Goal: Transaction & Acquisition: Purchase product/service

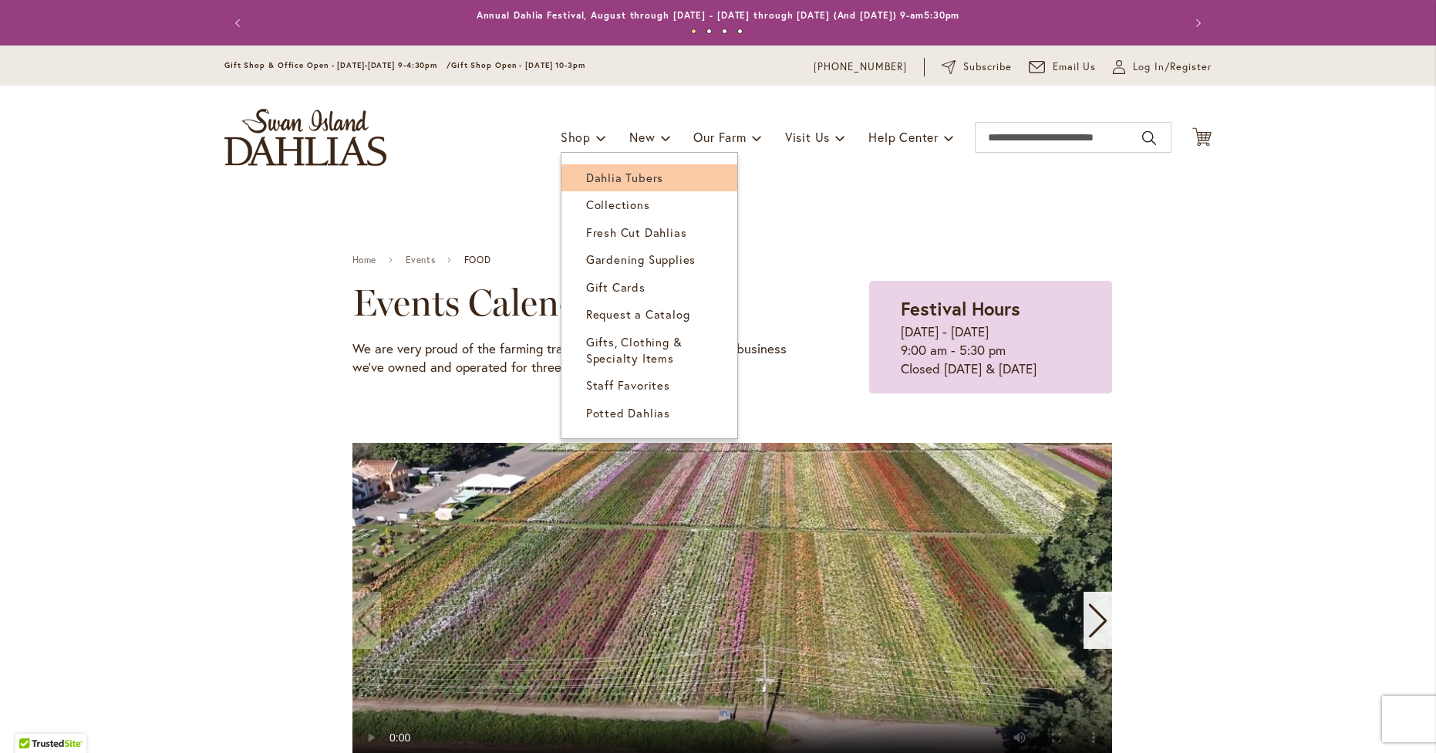
click at [632, 172] on span "Dahlia Tubers" at bounding box center [624, 177] width 77 height 15
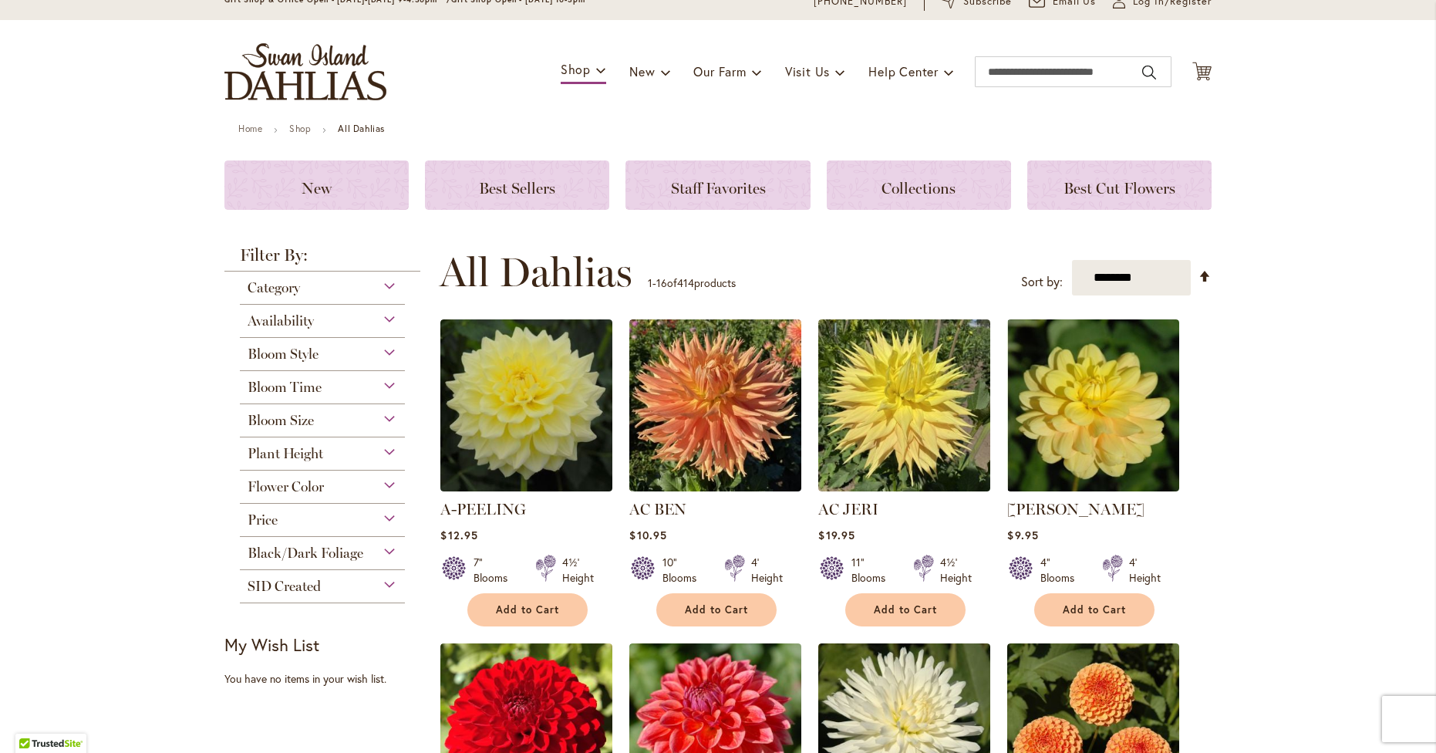
scroll to position [72, 0]
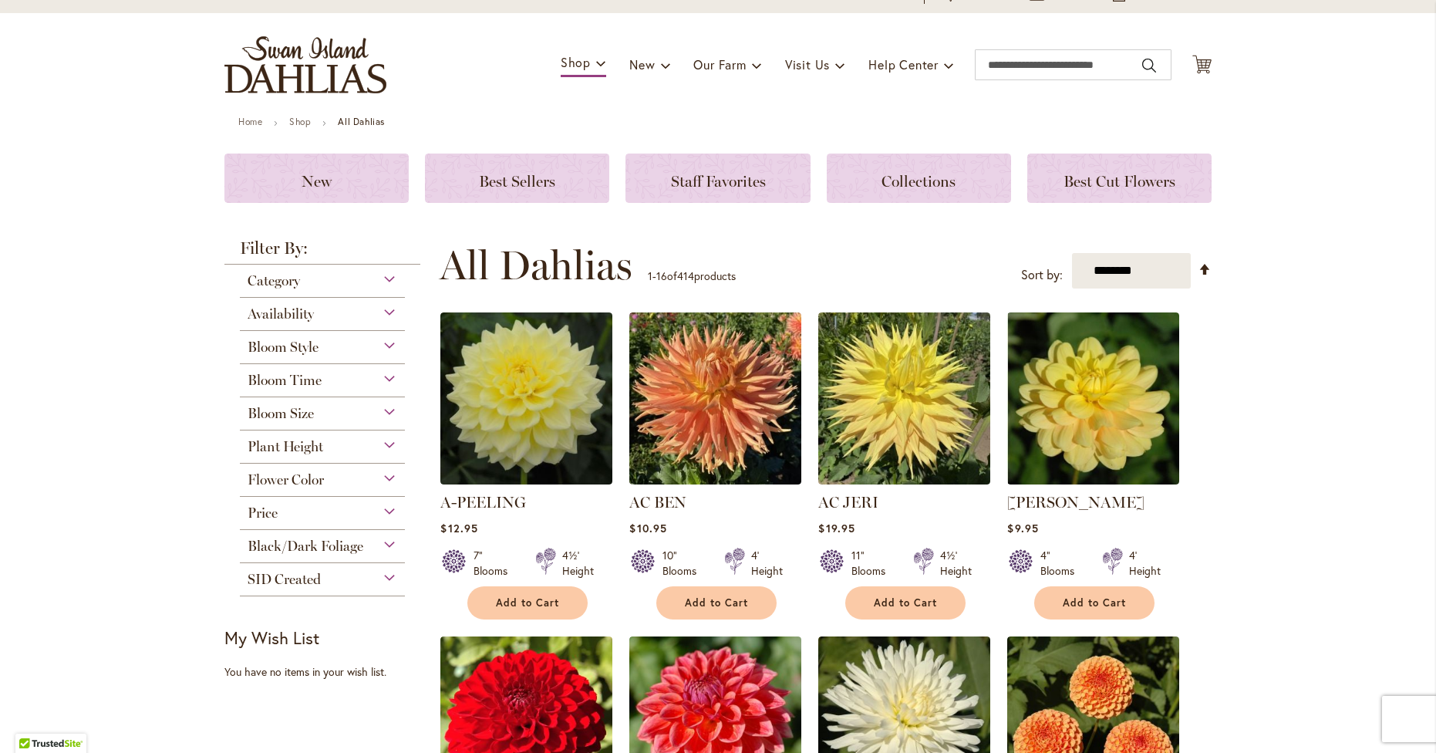
click at [389, 545] on div "Black/Dark Foliage" at bounding box center [322, 542] width 165 height 25
click at [390, 473] on div "Flower Color" at bounding box center [322, 475] width 165 height 25
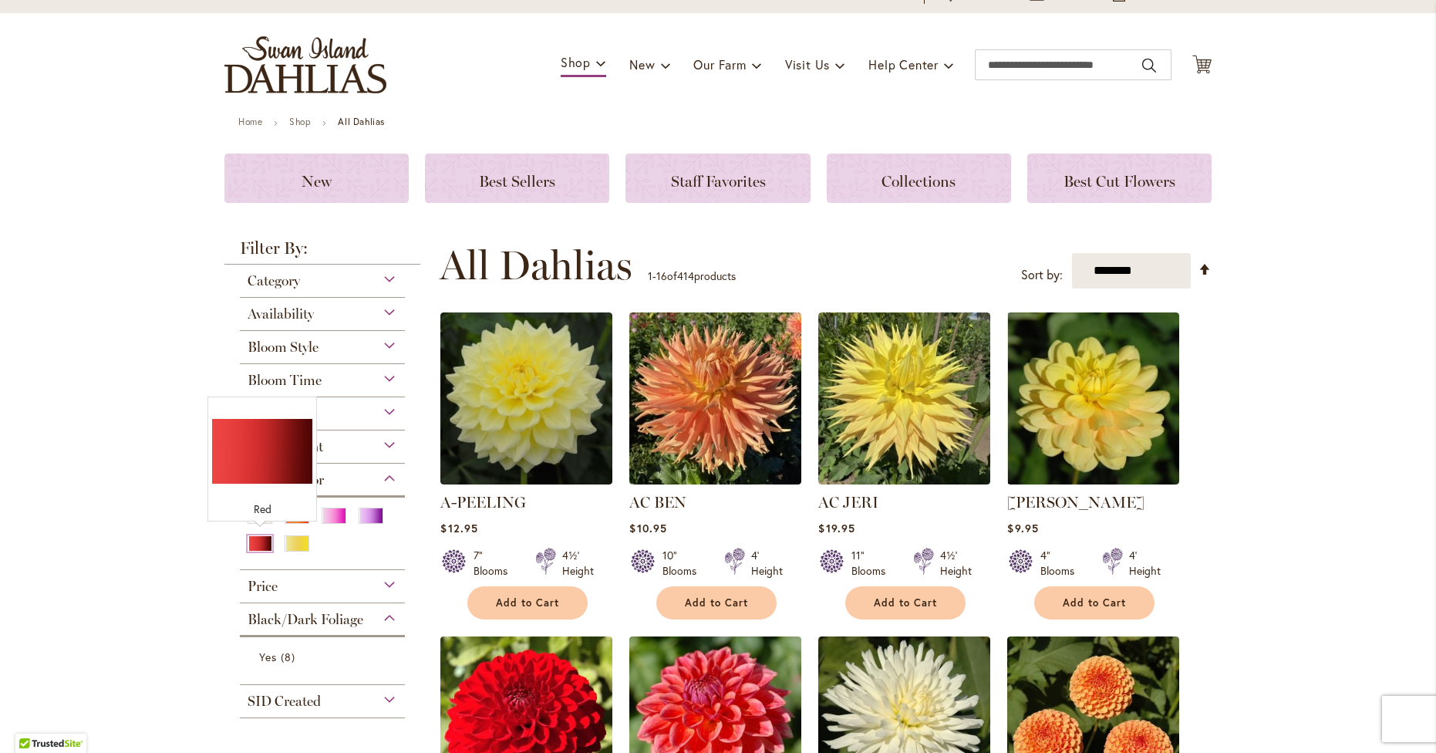
click at [260, 544] on div "Red" at bounding box center [260, 543] width 25 height 16
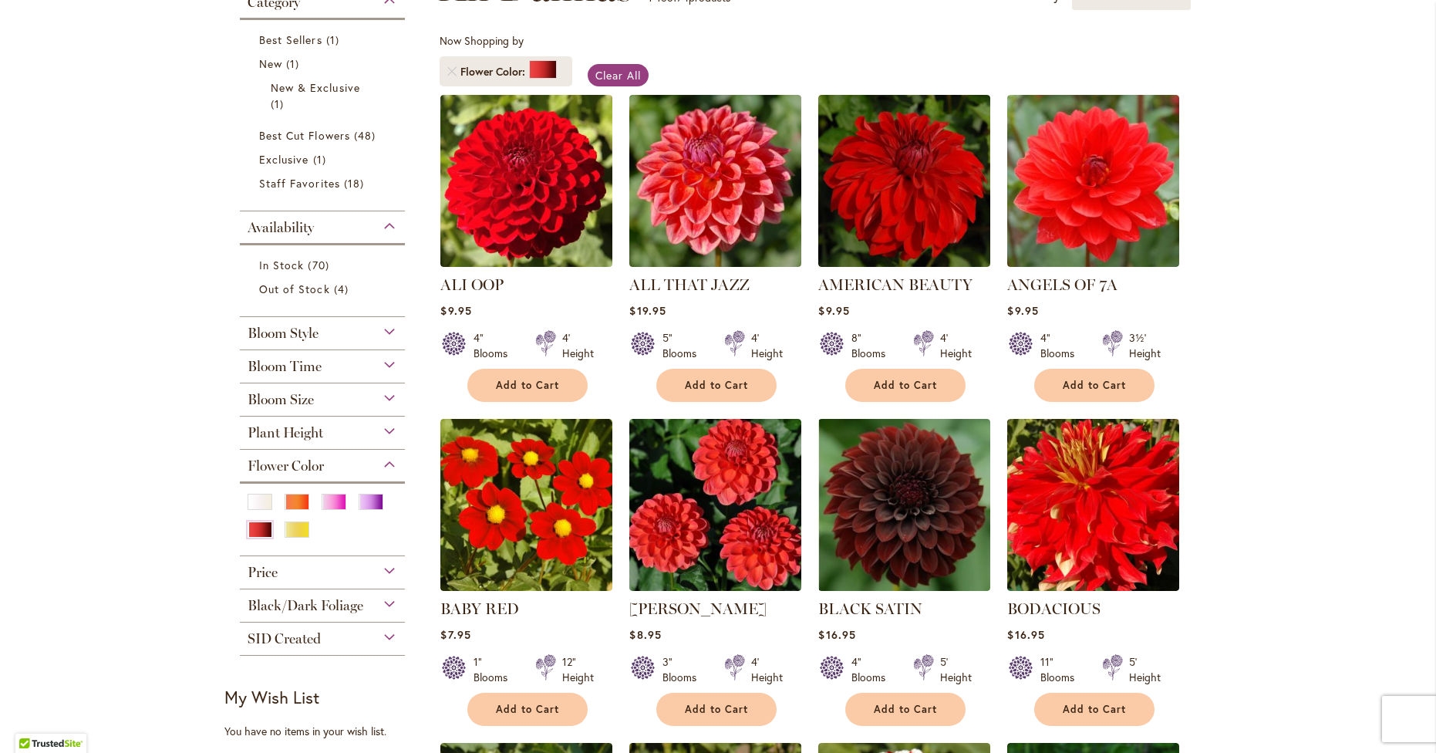
scroll to position [268, 0]
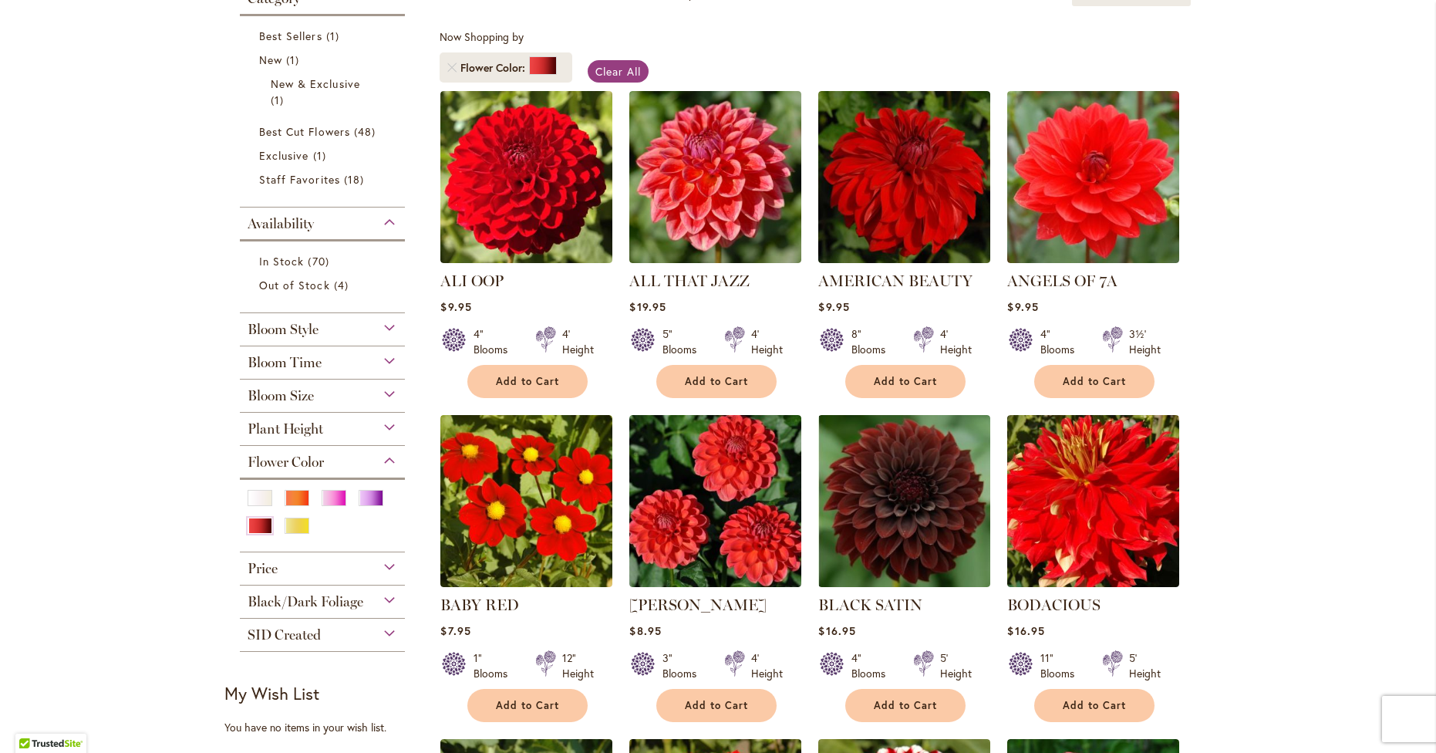
click at [391, 395] on div "Bloom Size" at bounding box center [322, 391] width 165 height 25
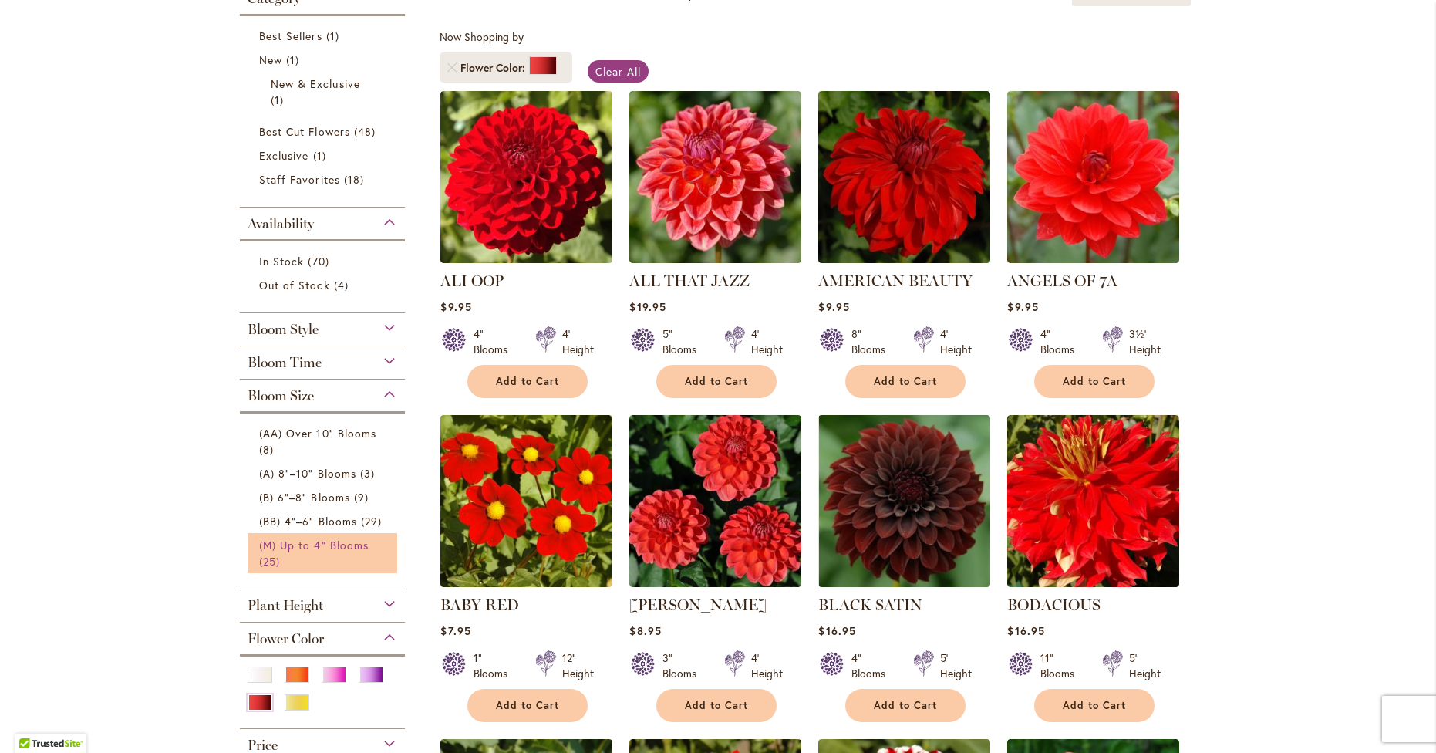
click at [328, 538] on span "(M) Up to 4" Blooms" at bounding box center [314, 545] width 110 height 15
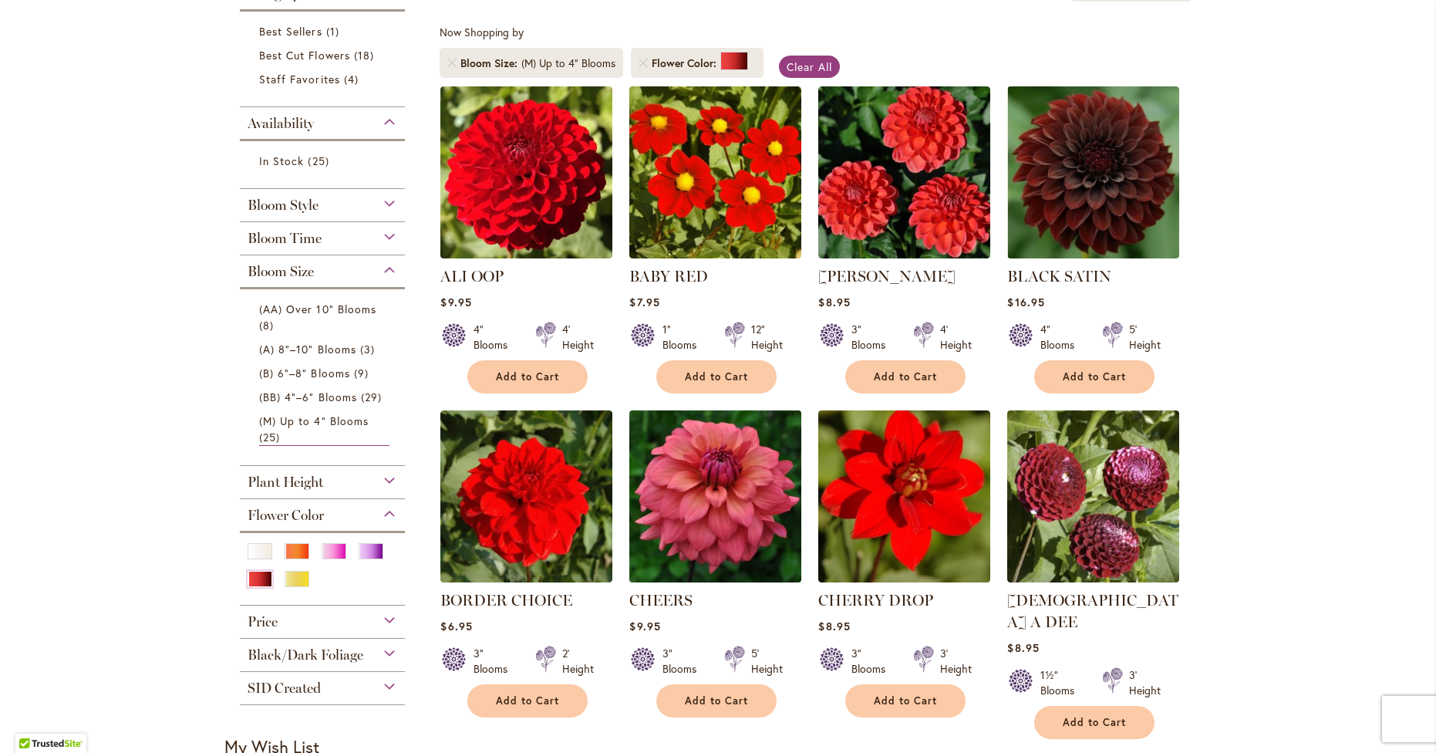
scroll to position [272, 0]
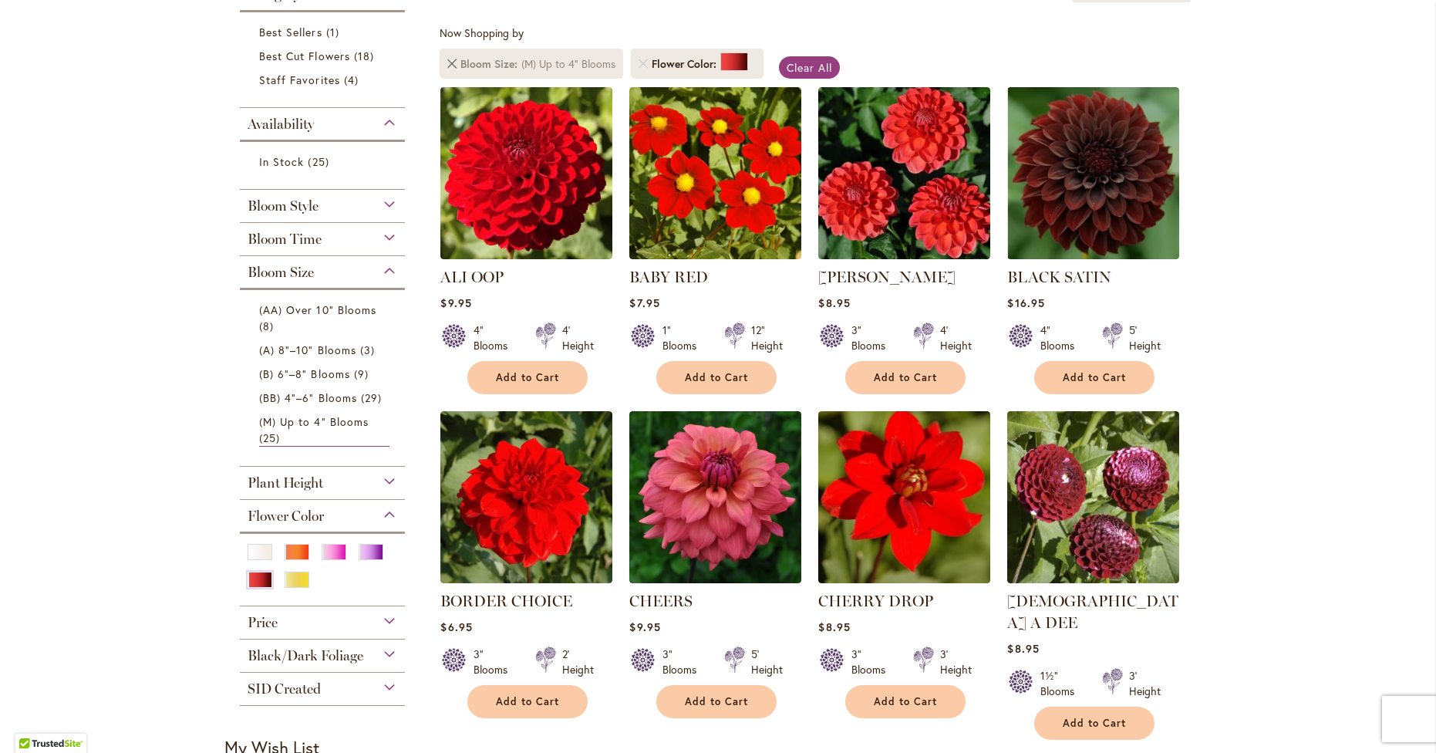
click at [455, 59] on link at bounding box center [451, 63] width 9 height 9
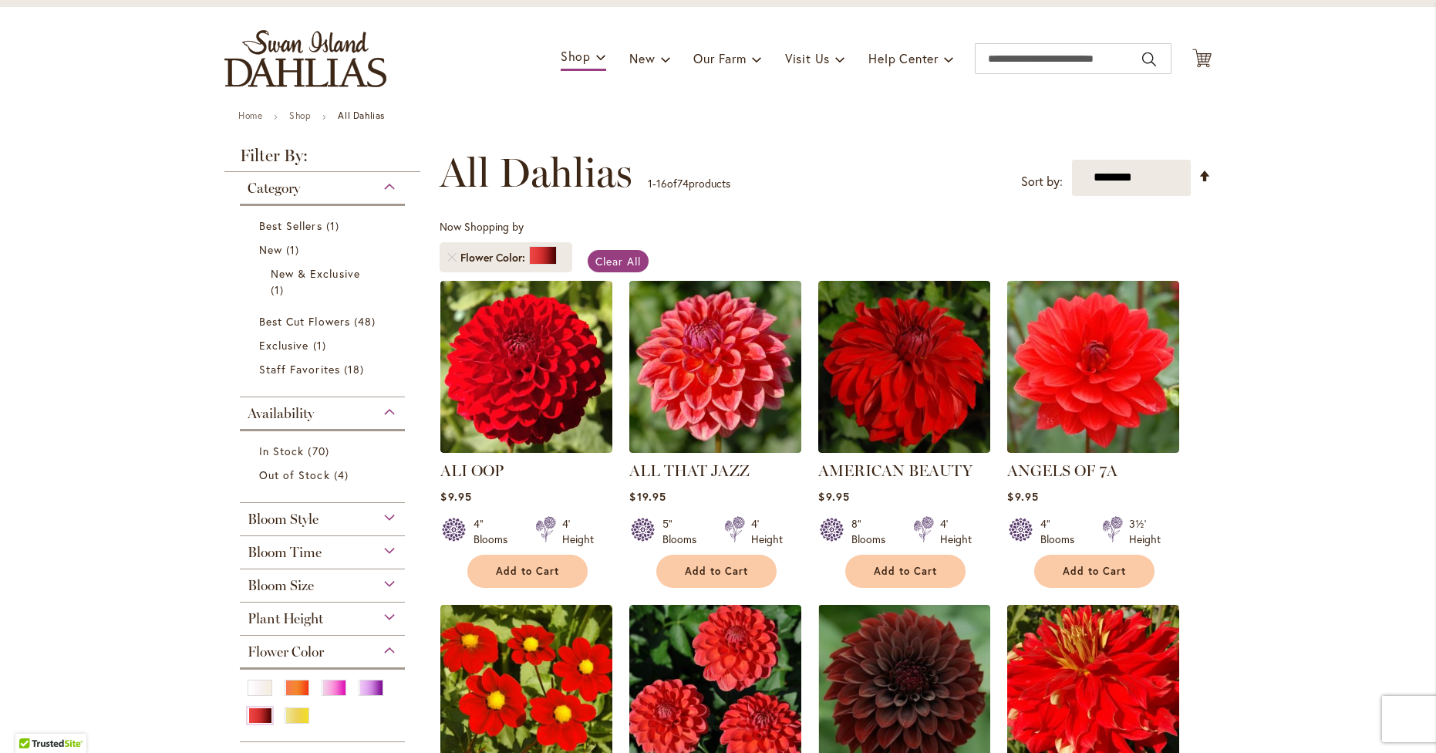
scroll to position [103, 0]
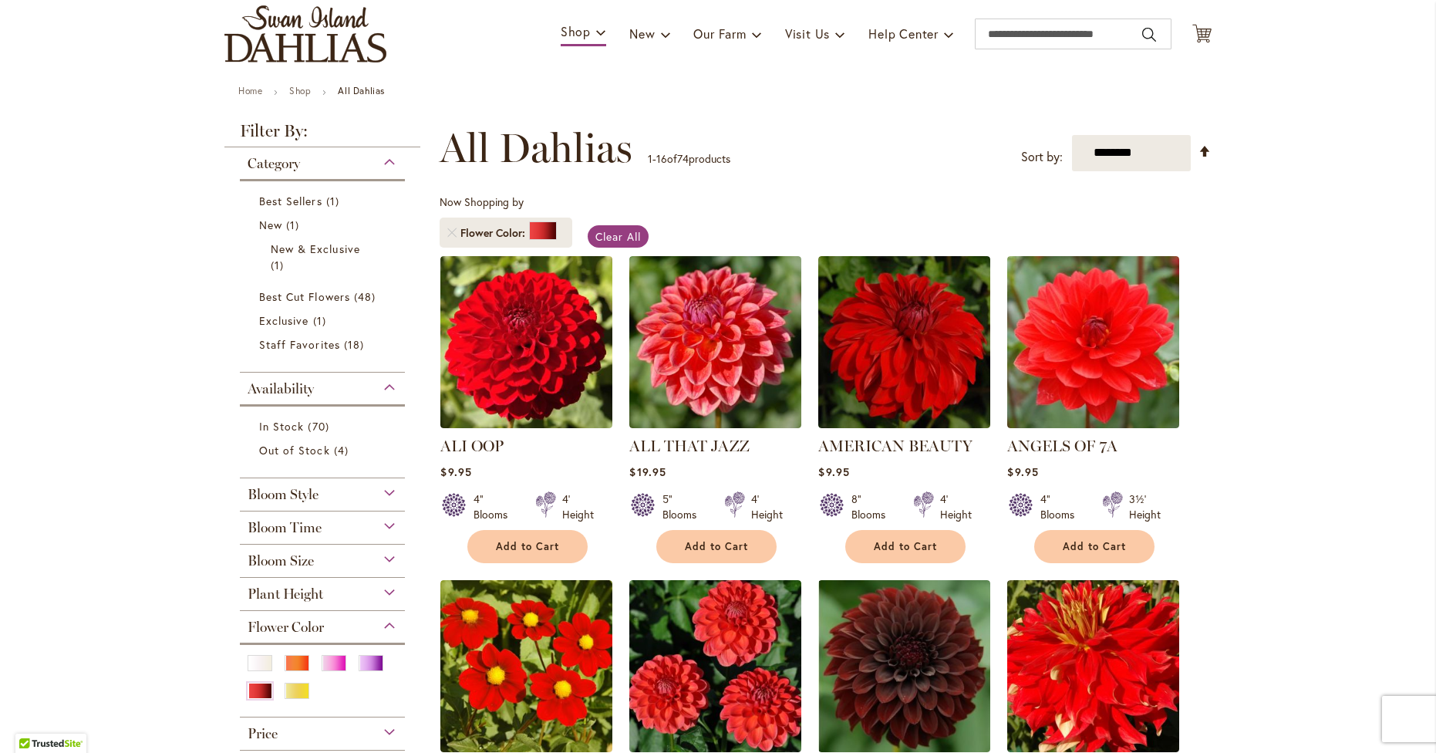
click at [392, 591] on div "Plant Height" at bounding box center [322, 590] width 165 height 25
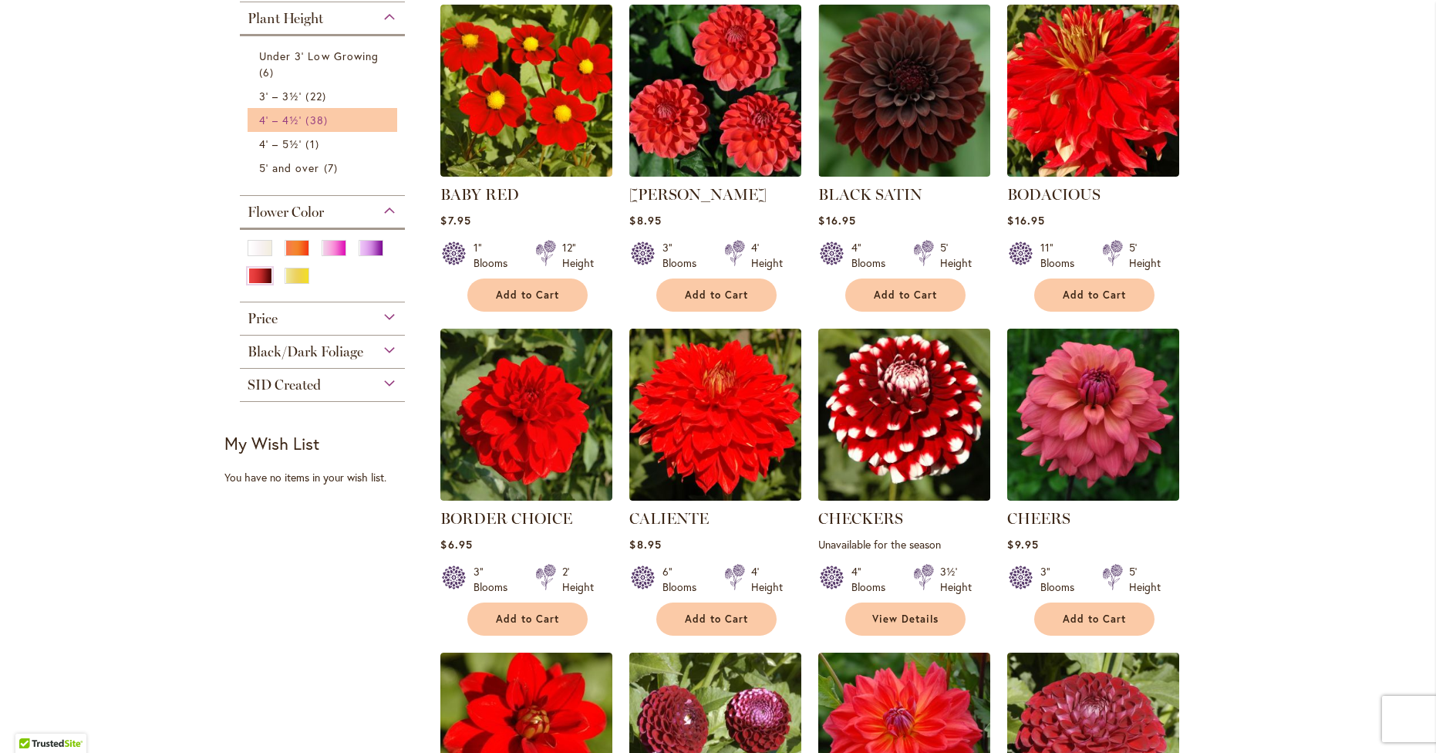
click at [278, 114] on span "4' – 4½'" at bounding box center [280, 120] width 42 height 15
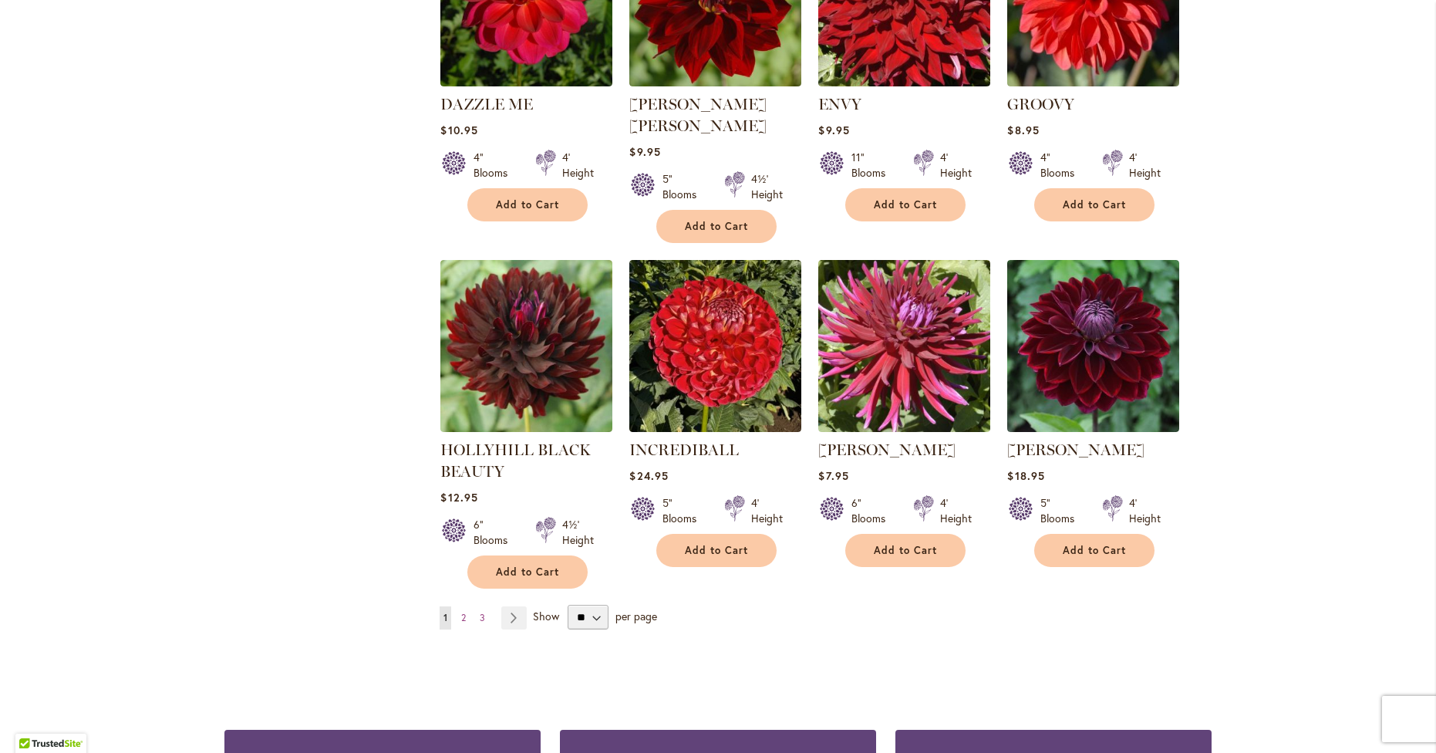
scroll to position [1097, 0]
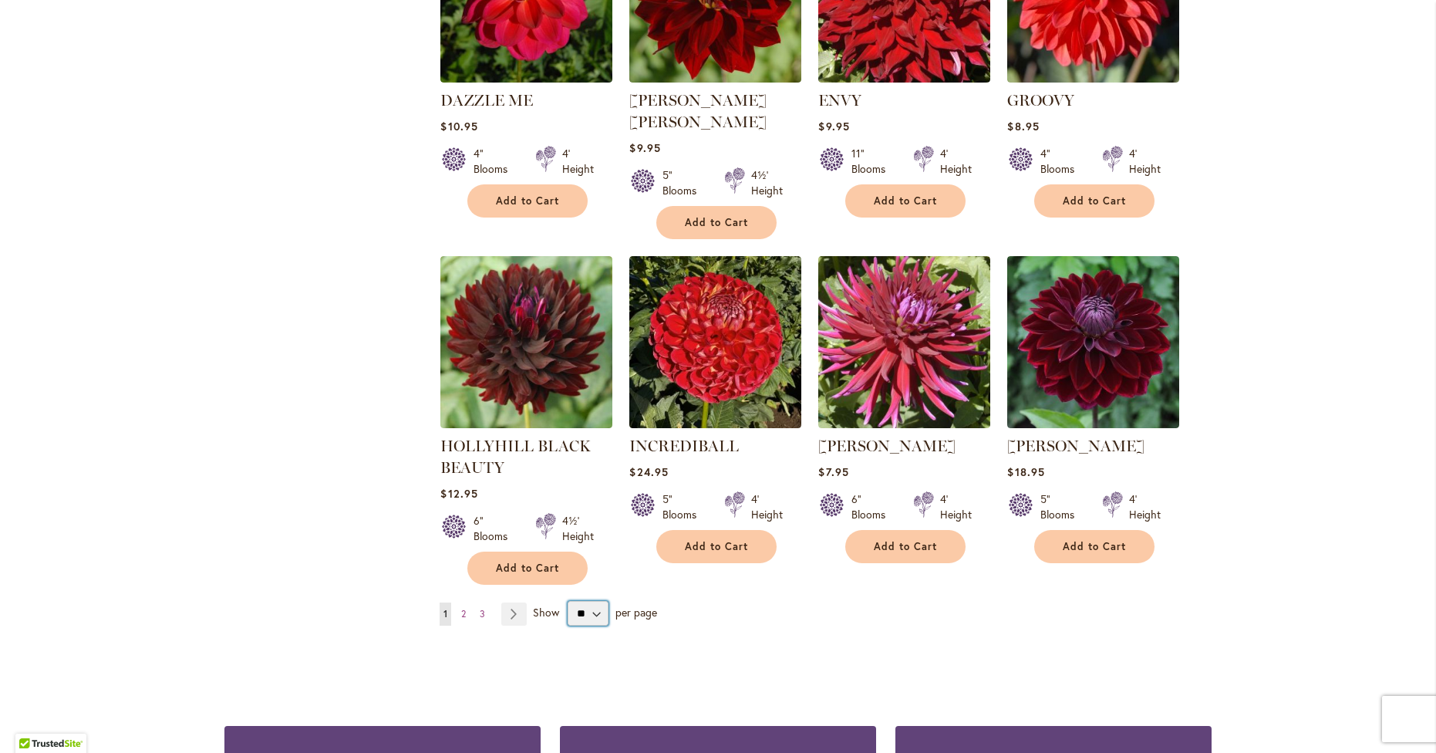
click at [595, 601] on select "** ** ** **" at bounding box center [588, 613] width 41 height 25
select select "**"
click at [568, 601] on select "** ** ** **" at bounding box center [588, 613] width 41 height 25
